Goal: Task Accomplishment & Management: Manage account settings

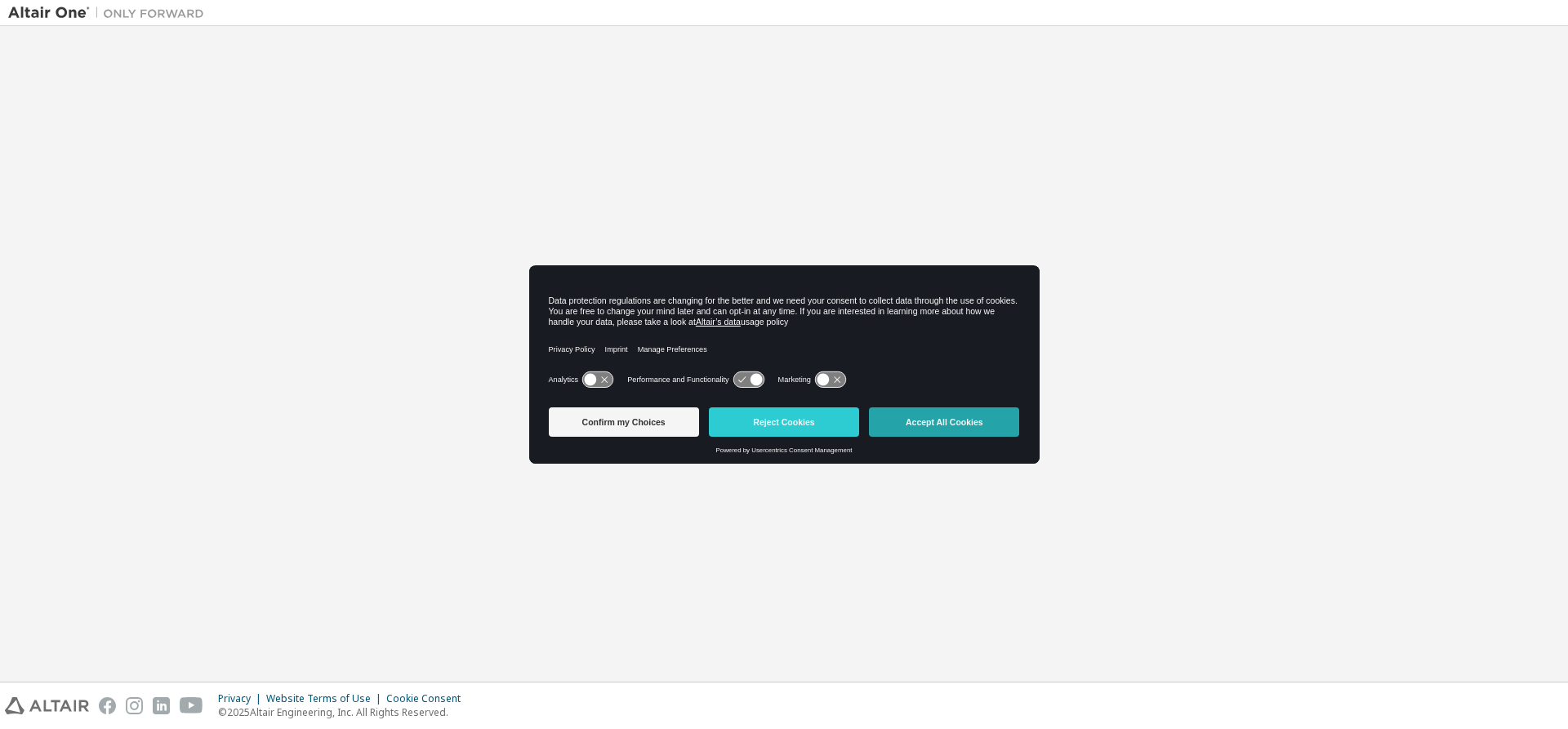
click at [991, 430] on button "Accept All Cookies" at bounding box center [944, 422] width 150 height 29
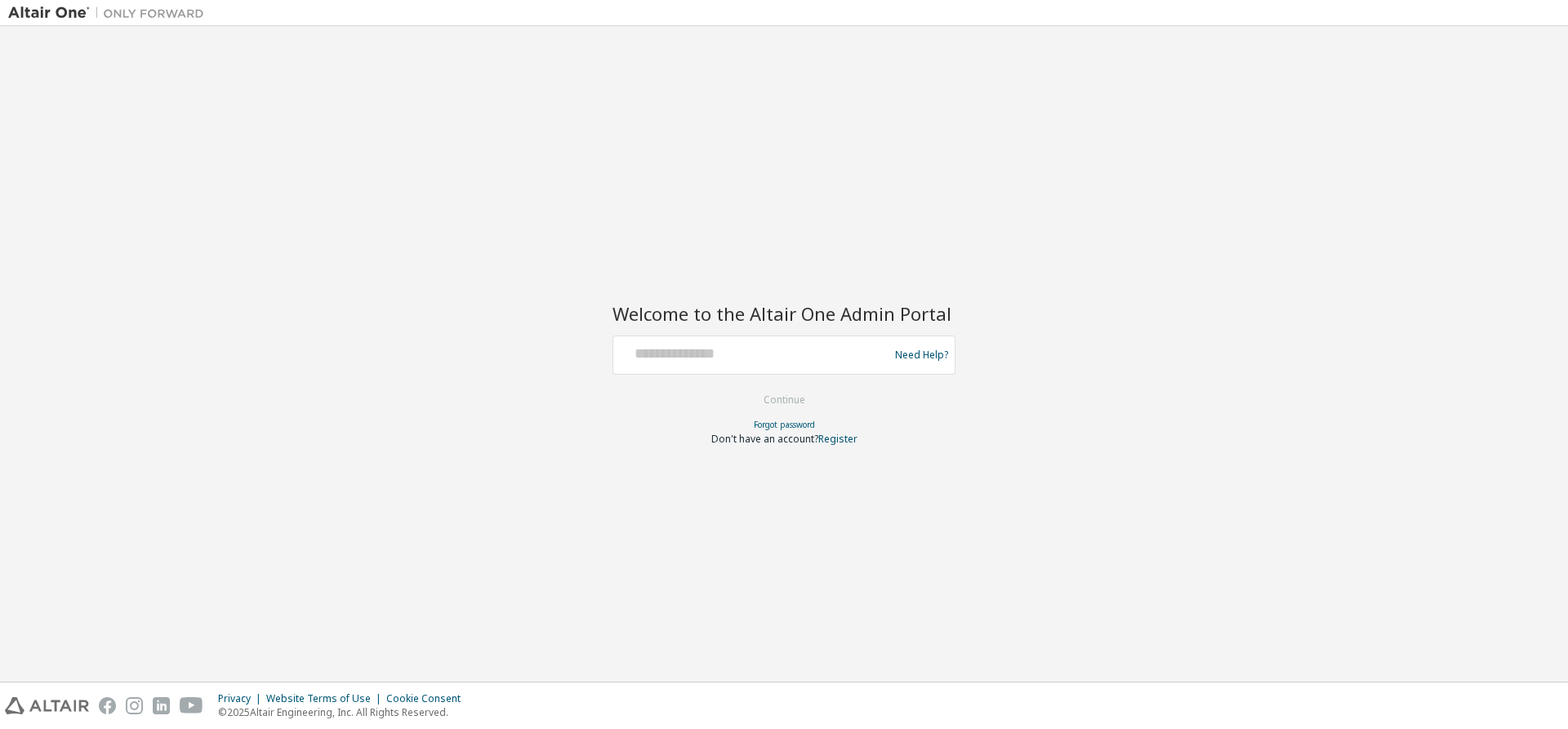
click at [790, 338] on div "Need Help?" at bounding box center [784, 355] width 343 height 39
click at [782, 351] on input "text" at bounding box center [754, 352] width 267 height 24
type input "**********"
click at [798, 404] on button "Continue" at bounding box center [785, 400] width 76 height 25
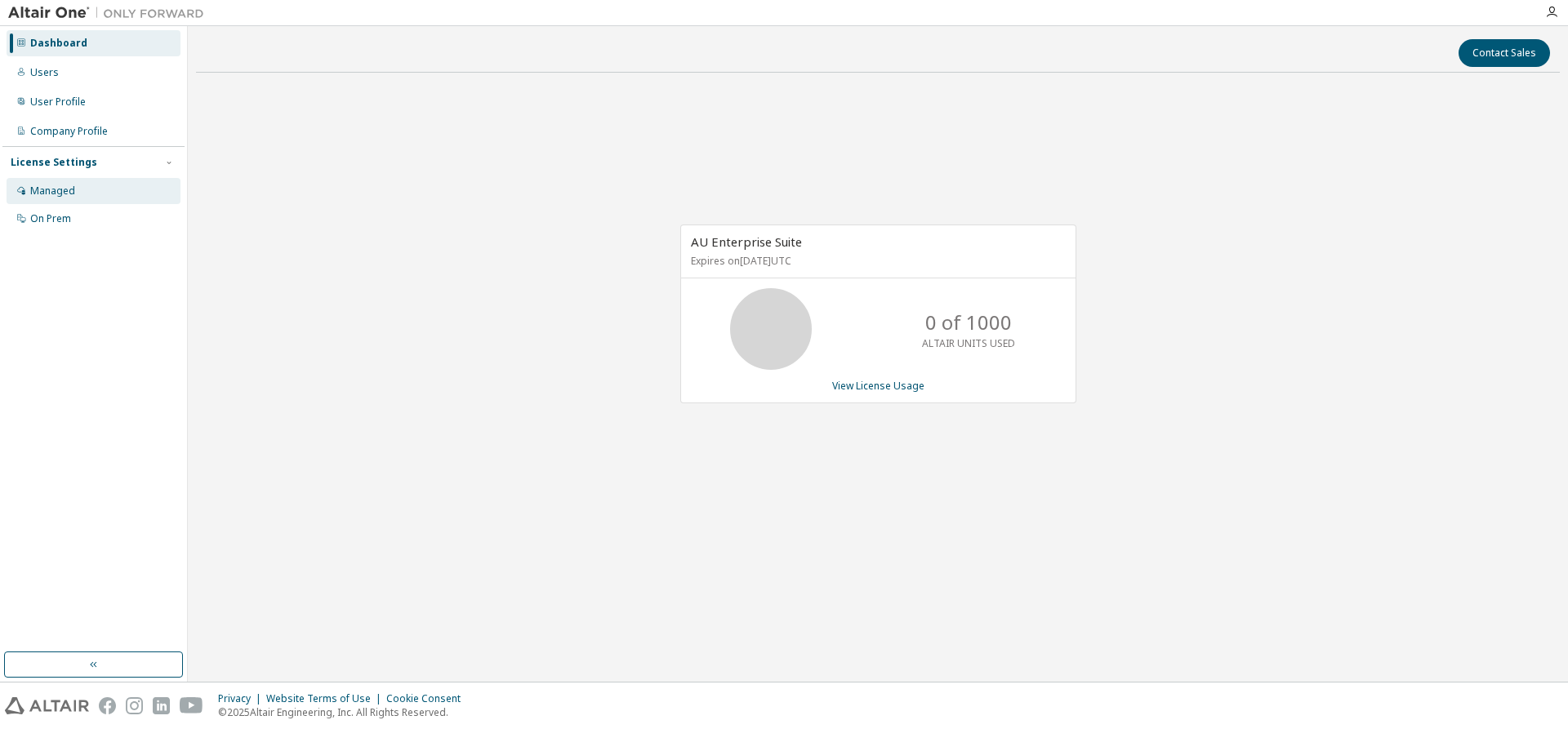
click at [36, 189] on div "Managed" at bounding box center [52, 191] width 45 height 13
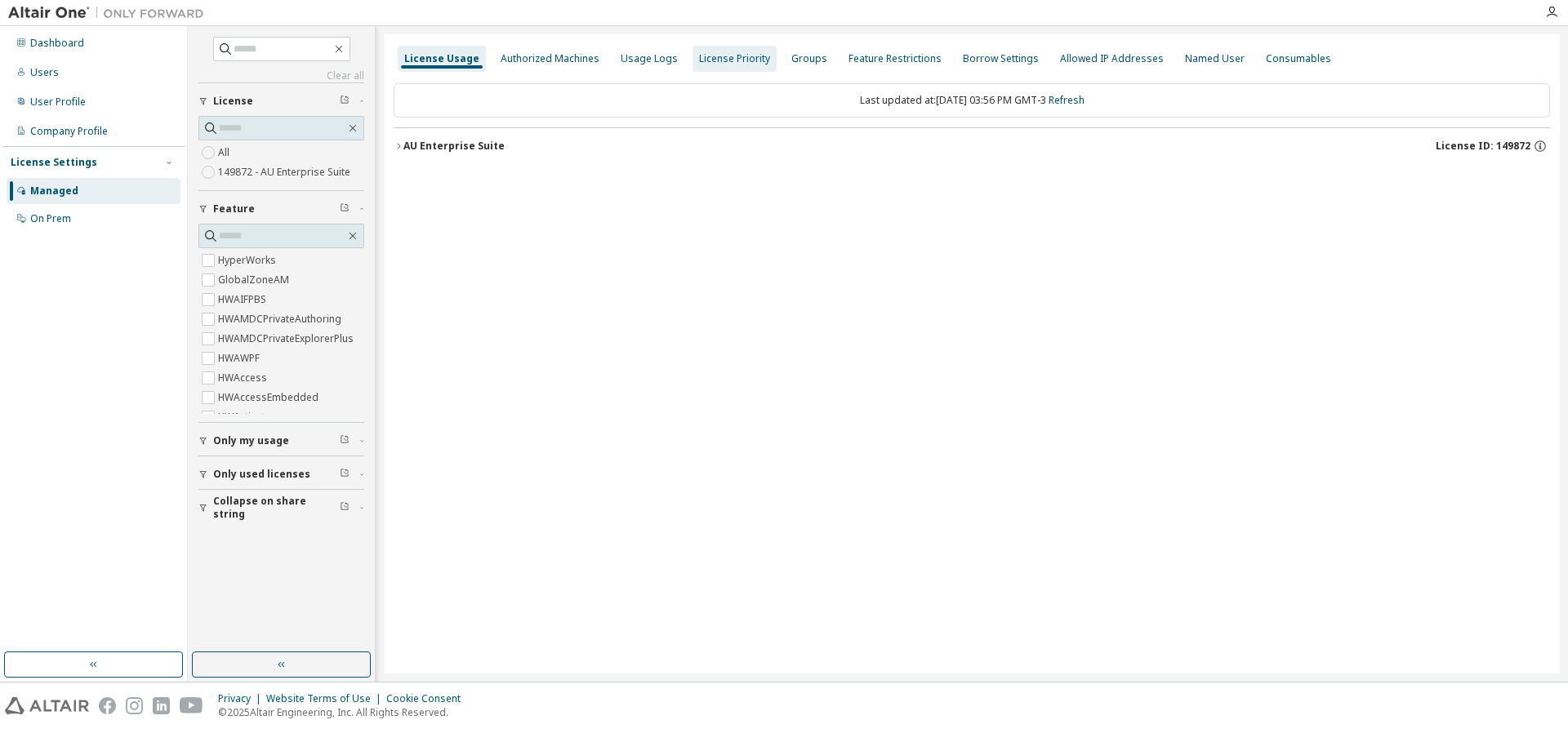
click at [564, 61] on div "Authorized Machines" at bounding box center [550, 58] width 99 height 13
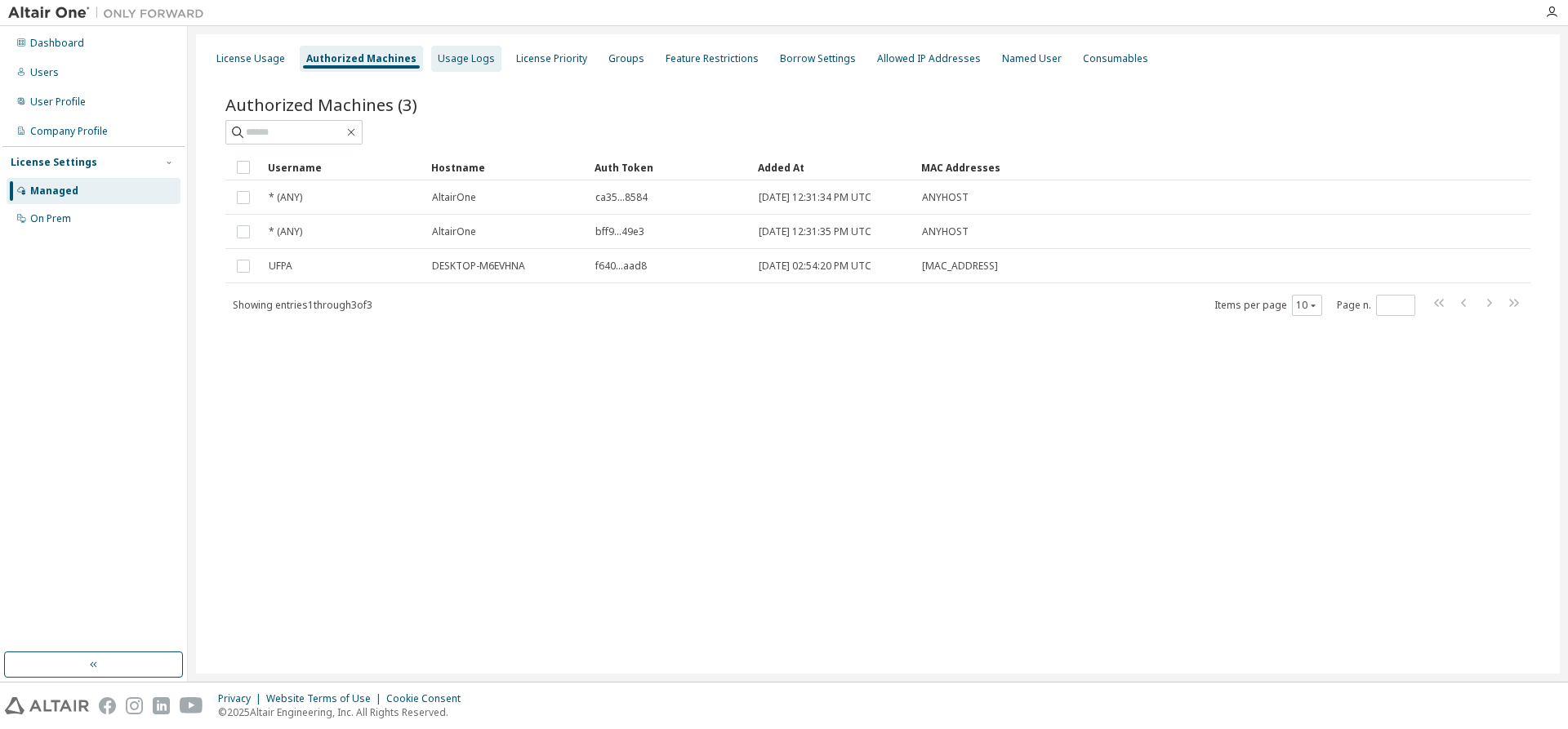
click at [467, 54] on div "Usage Logs" at bounding box center [466, 58] width 57 height 13
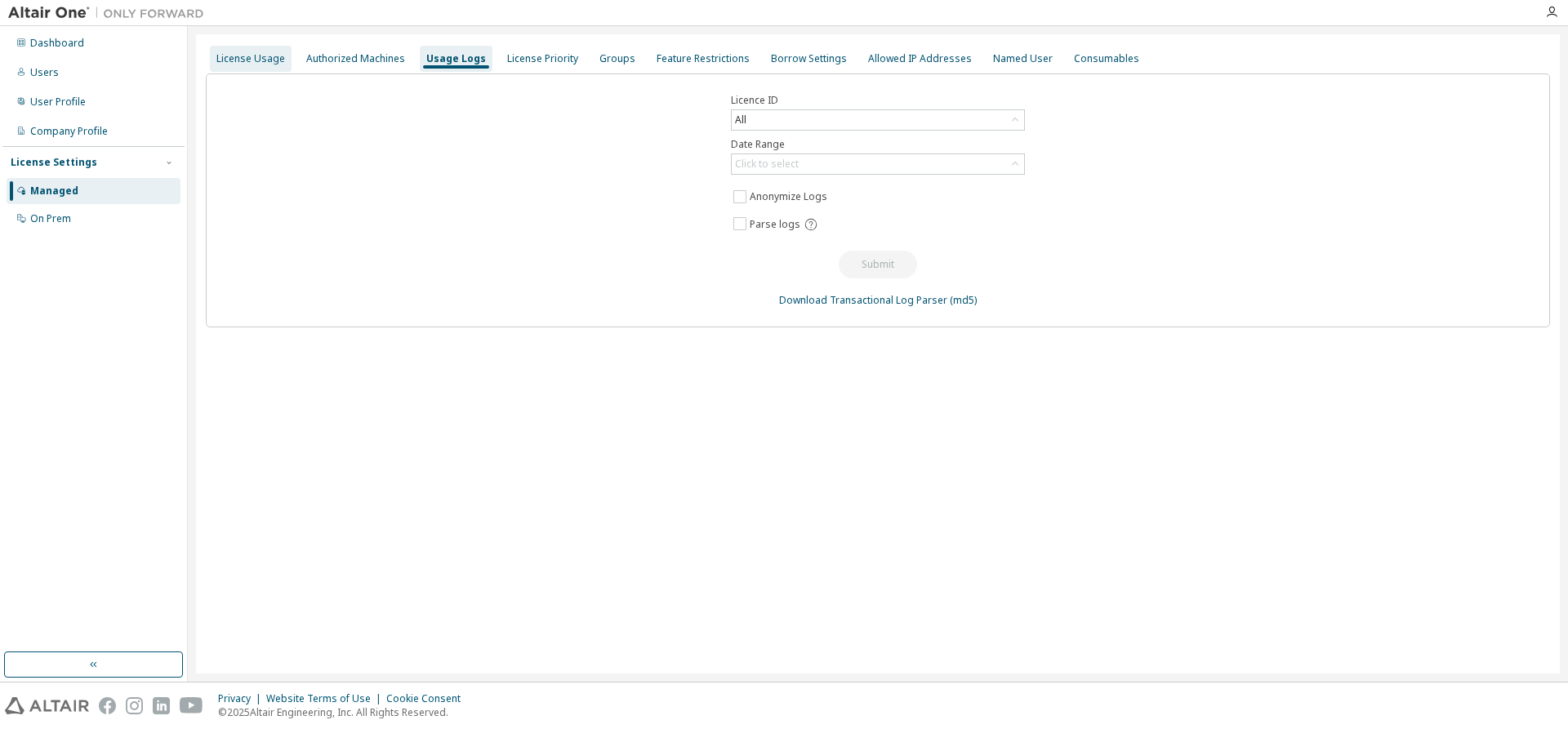
click at [272, 59] on div "License Usage" at bounding box center [250, 58] width 68 height 13
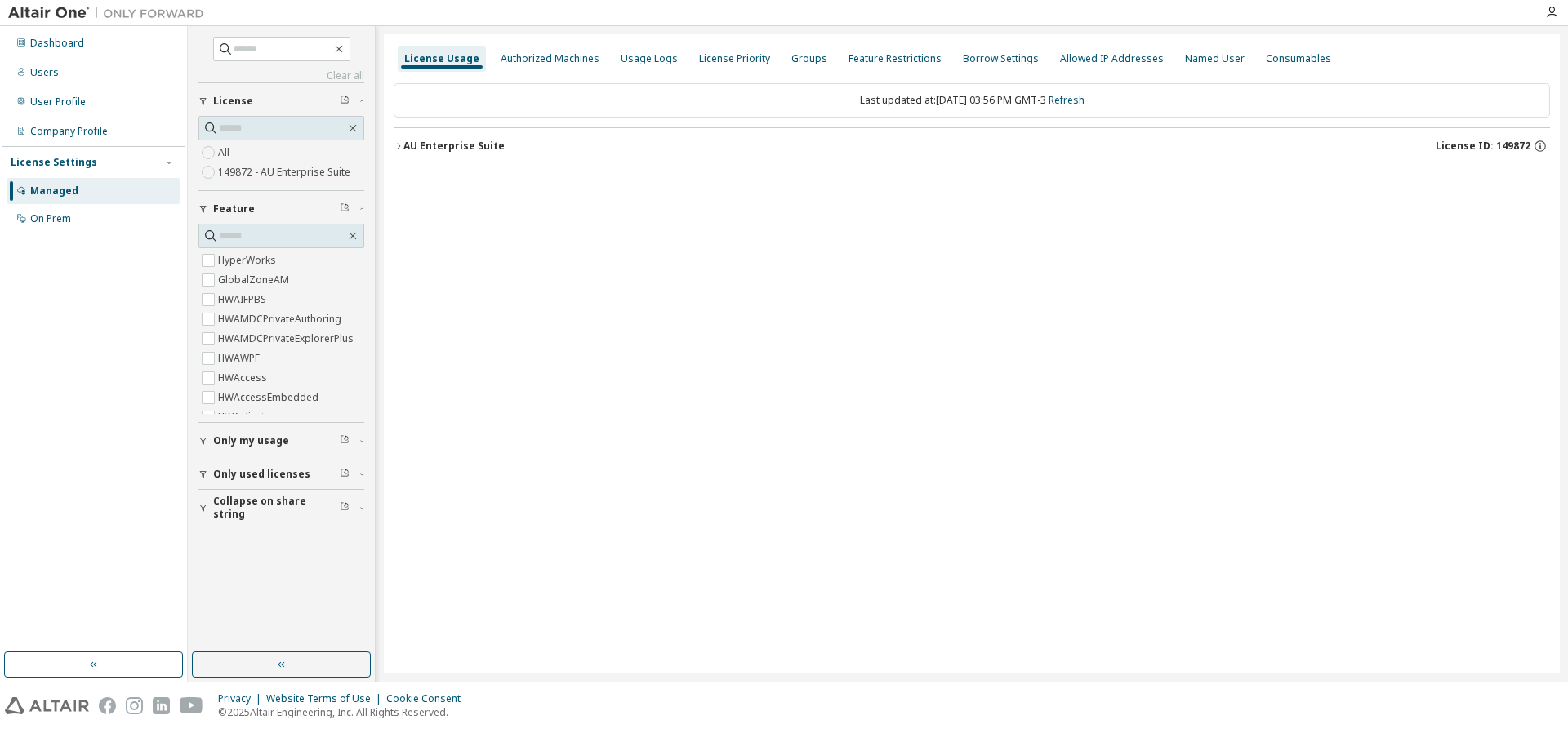
click at [265, 177] on label "149872 - AU Enterprise Suite" at bounding box center [286, 173] width 136 height 20
click at [392, 145] on div "License Usage Authorized Machines Usage Logs License Priority Groups Feature Re…" at bounding box center [971, 354] width 1176 height 639
click at [399, 145] on icon "button" at bounding box center [398, 145] width 4 height 5
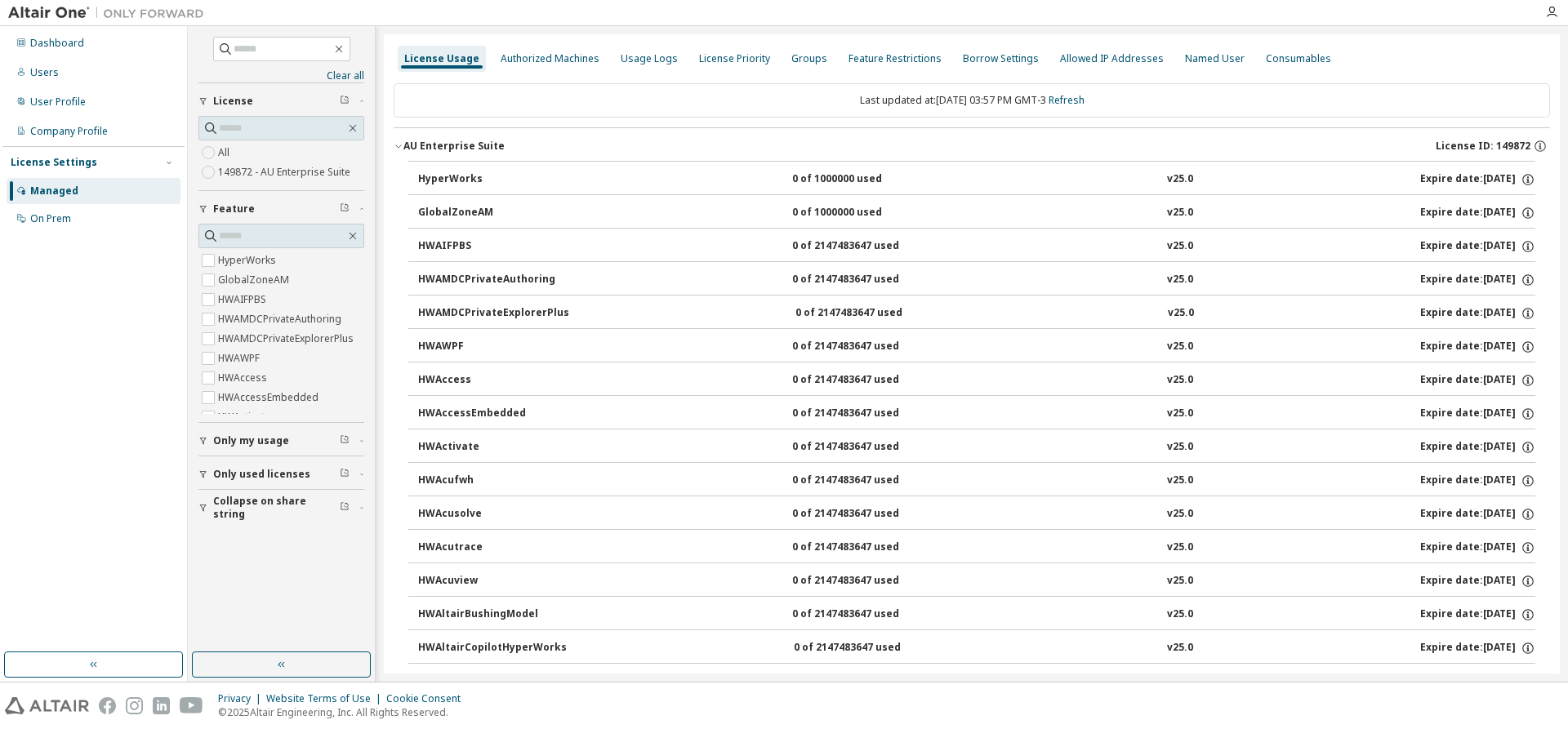
click at [1514, 141] on span "License ID: 149872" at bounding box center [1483, 146] width 95 height 13
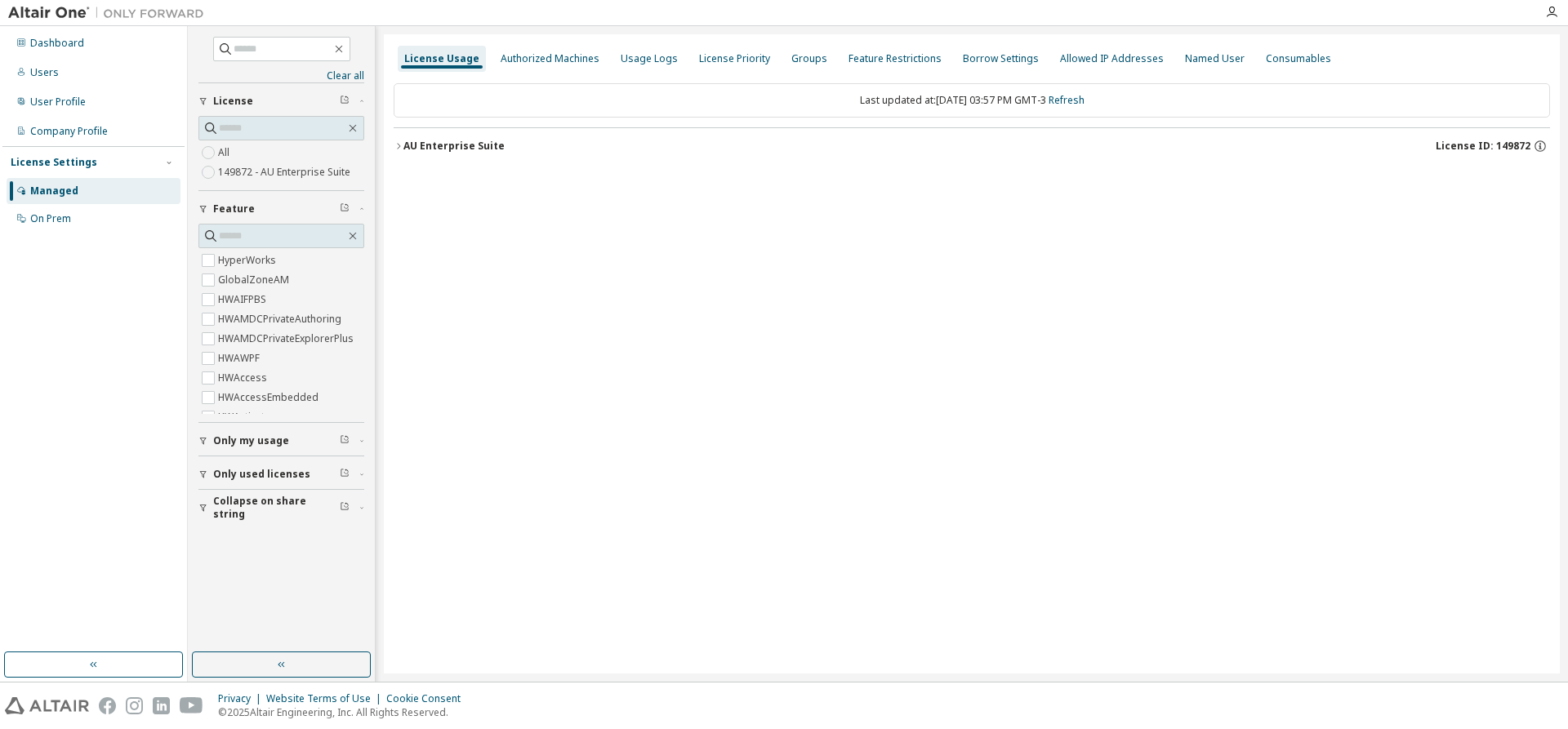
click at [1239, 284] on div "License Usage Authorized Machines Usage Logs License Priority Groups Feature Re…" at bounding box center [971, 354] width 1176 height 639
click at [540, 45] on div "Authorized Machines" at bounding box center [549, 58] width 112 height 26
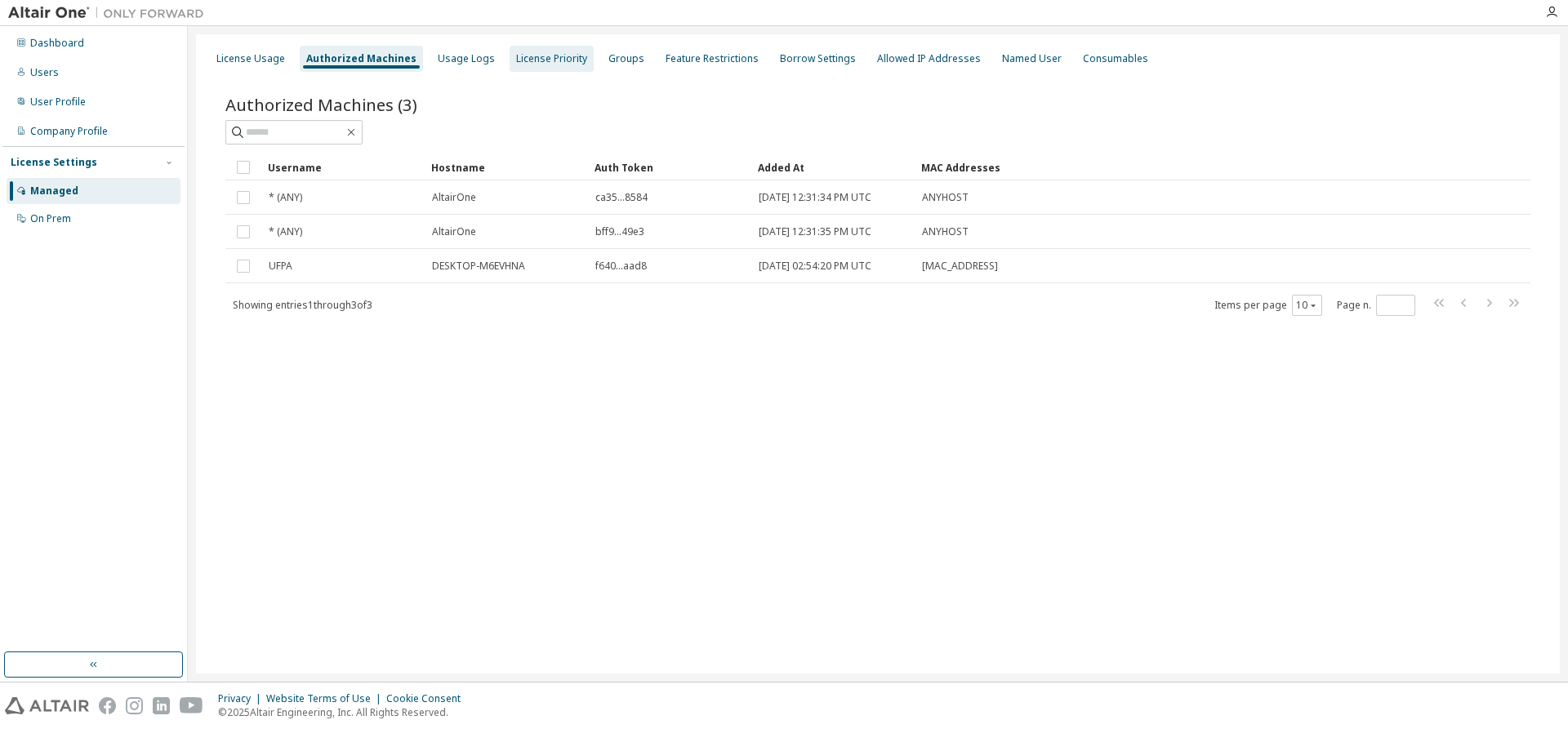
click at [558, 54] on div "License Priority" at bounding box center [552, 58] width 71 height 13
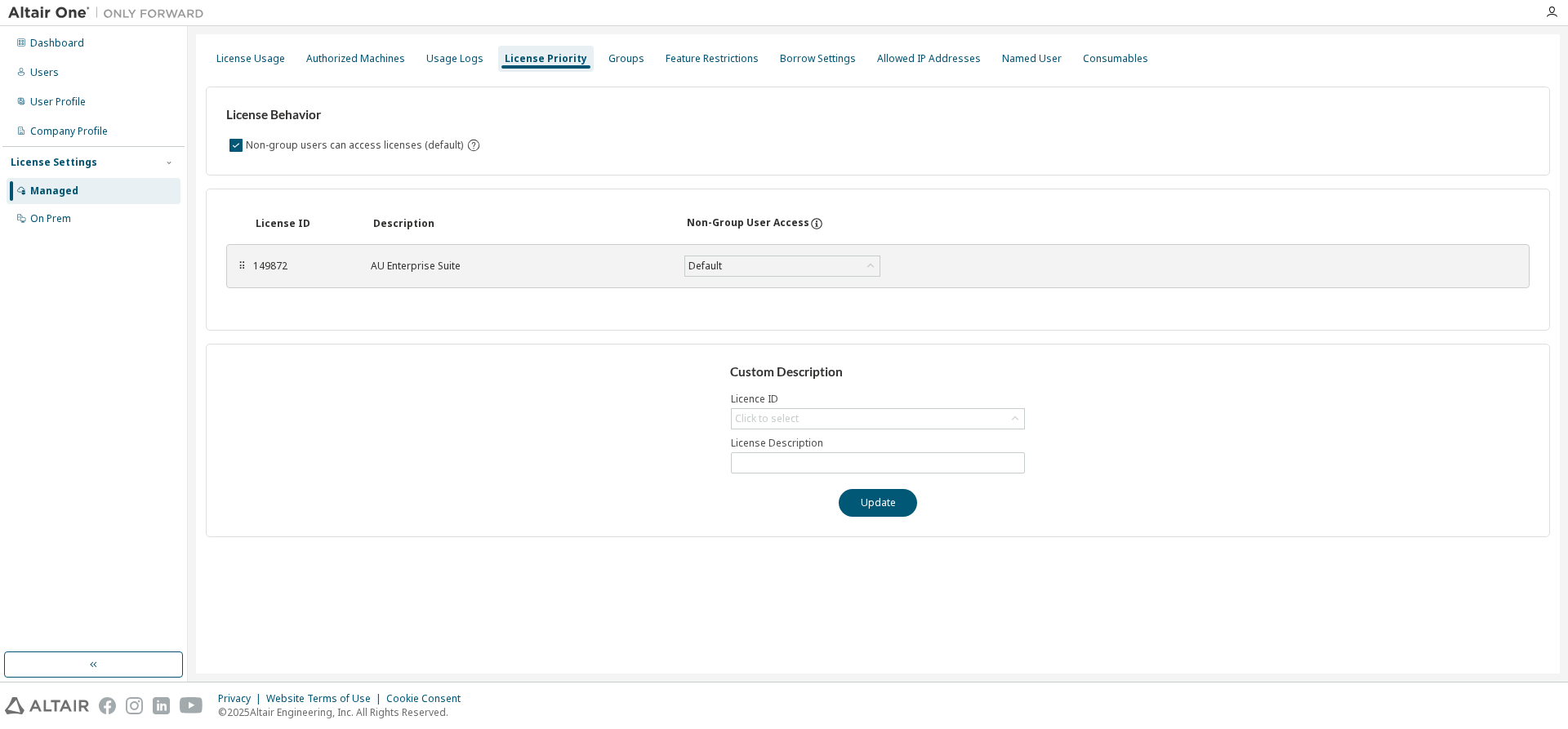
click at [525, 272] on div "AU Enterprise Suite" at bounding box center [518, 266] width 294 height 13
click at [868, 274] on icon at bounding box center [870, 266] width 16 height 16
click at [870, 268] on icon at bounding box center [870, 266] width 6 height 4
click at [926, 62] on div "Allowed IP Addresses" at bounding box center [930, 58] width 104 height 13
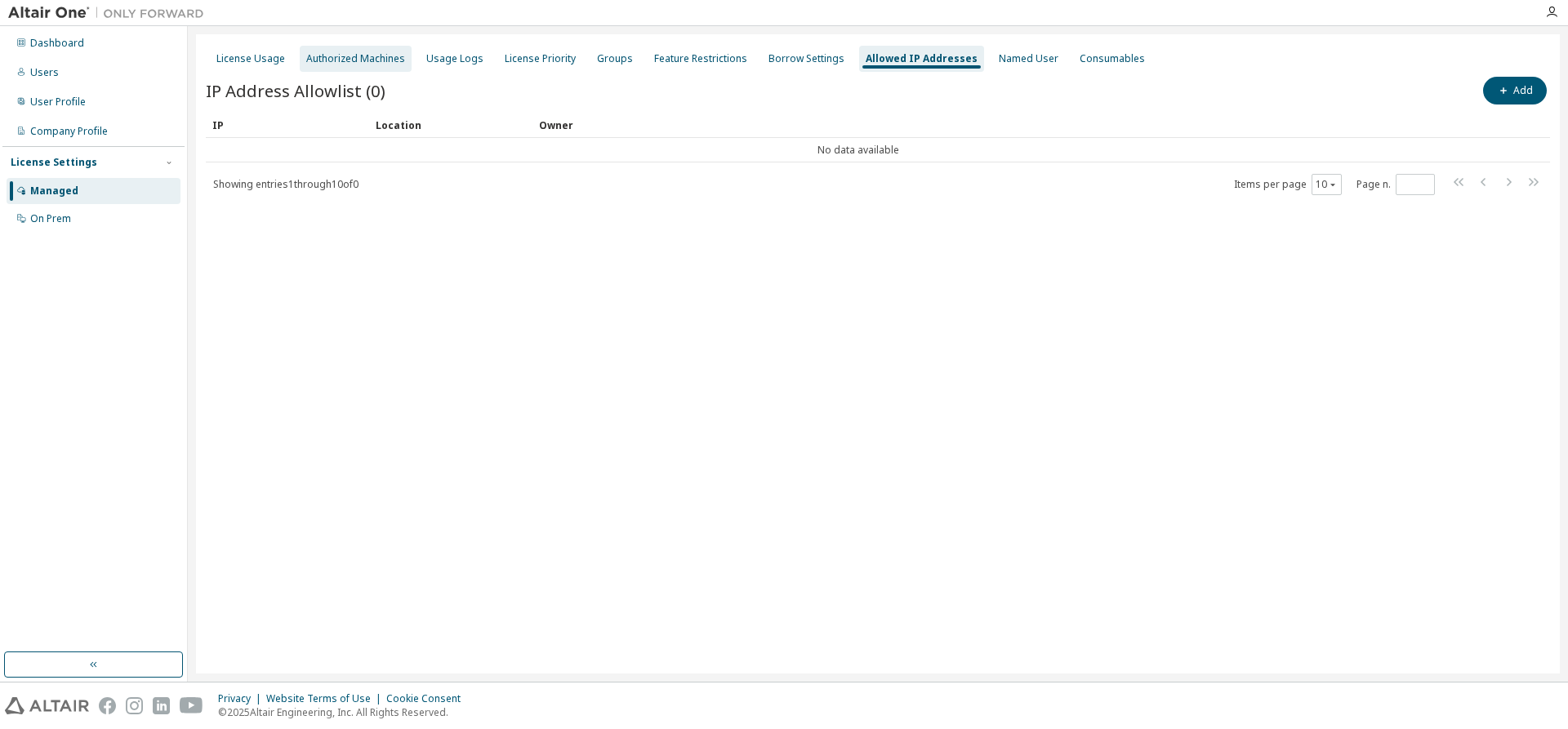
click at [367, 63] on div "Authorized Machines" at bounding box center [356, 58] width 99 height 13
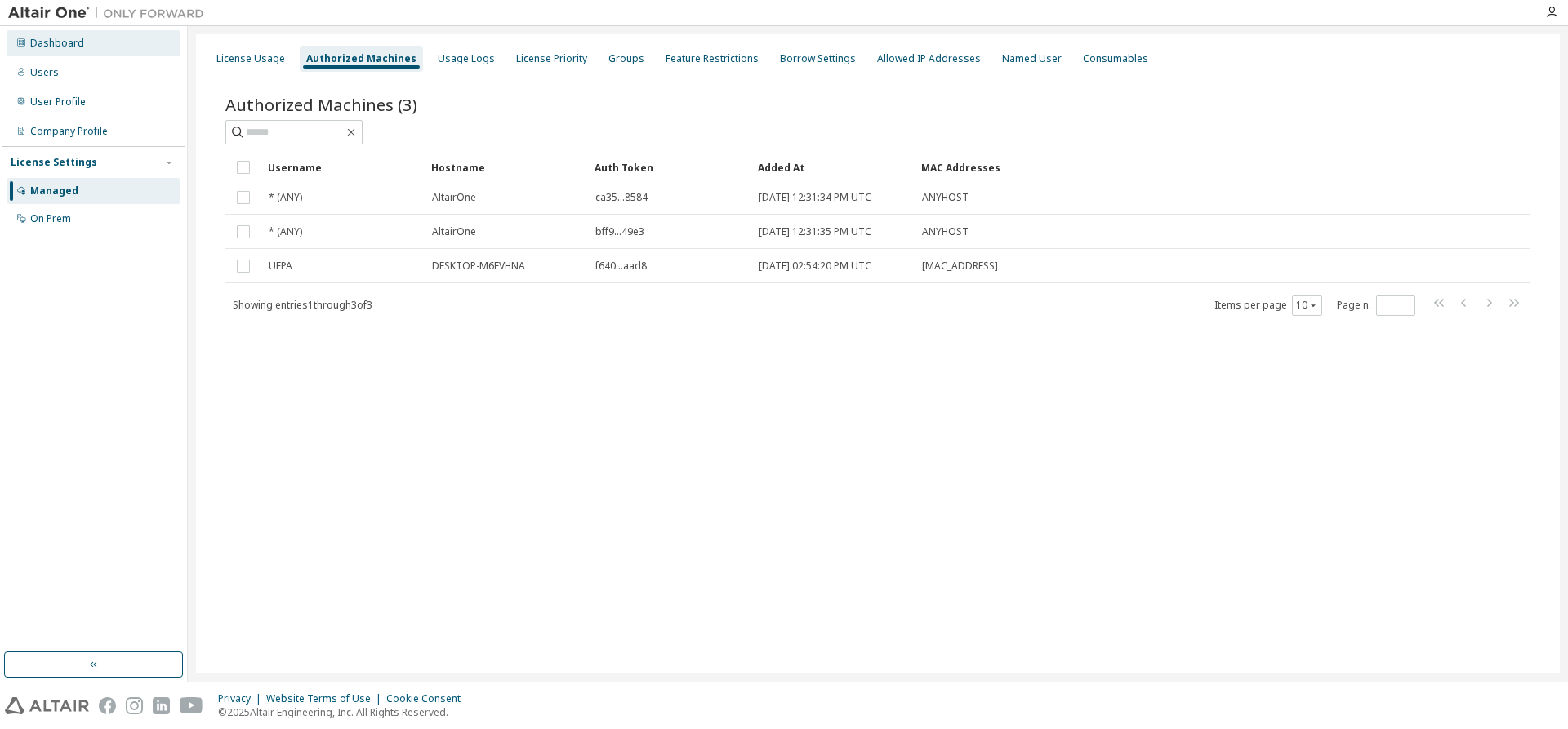
click at [56, 41] on div "Dashboard" at bounding box center [56, 43] width 54 height 13
